Goal: Information Seeking & Learning: Learn about a topic

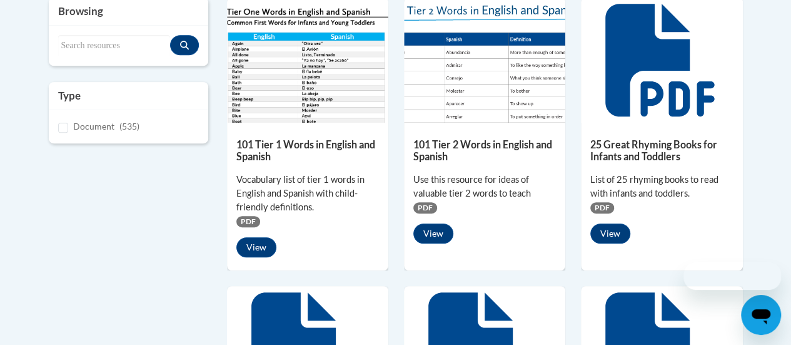
scroll to position [313, 0]
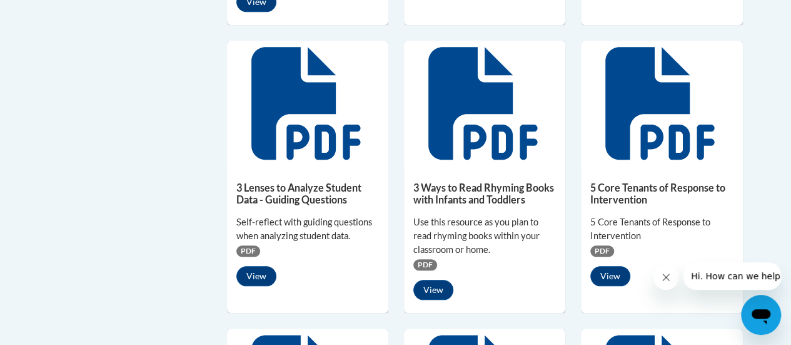
scroll to position [438, 0]
